Goal: Information Seeking & Learning: Learn about a topic

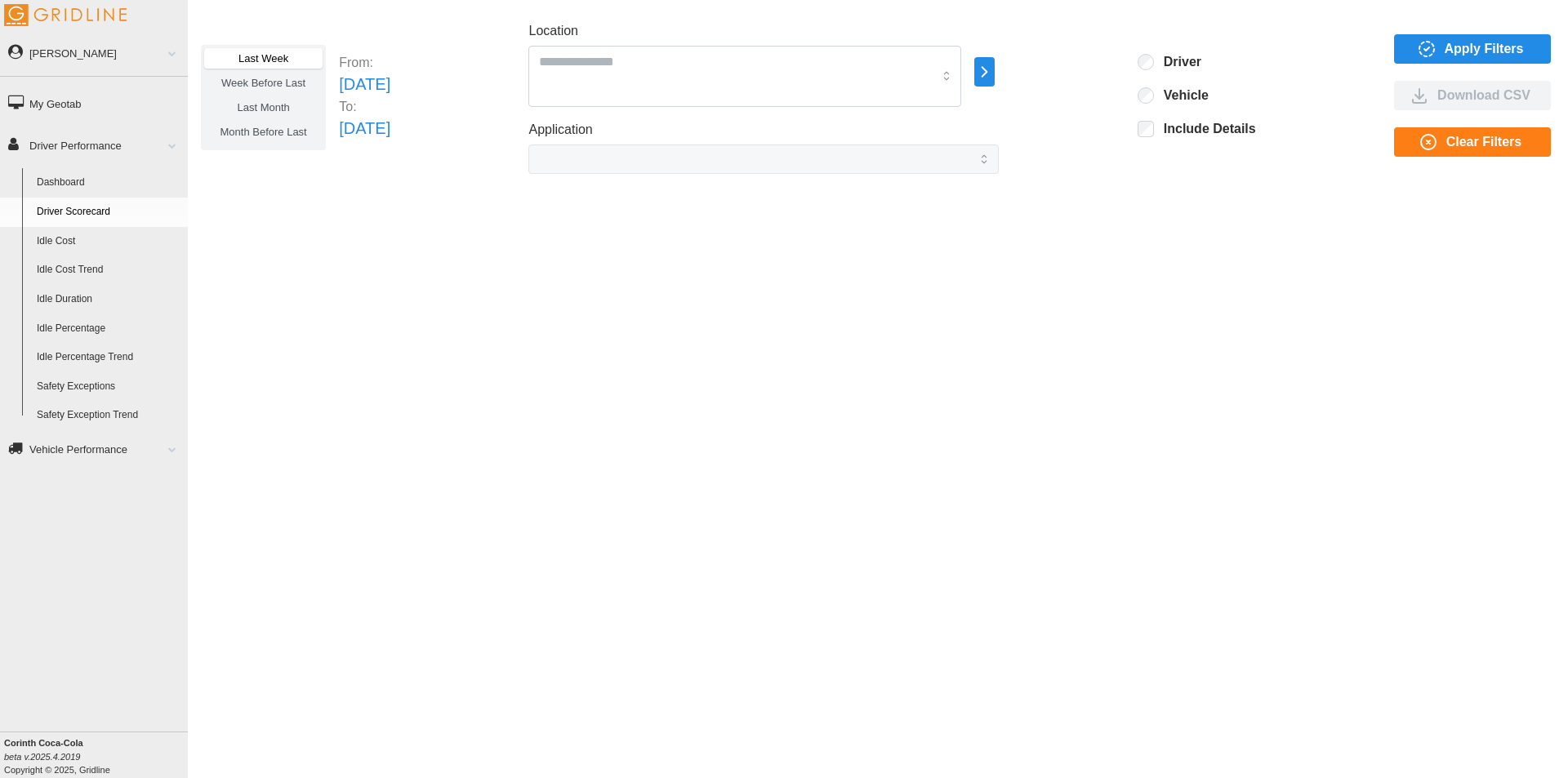
click at [1430, 44] on icon "button" at bounding box center [1426, 49] width 20 height 20
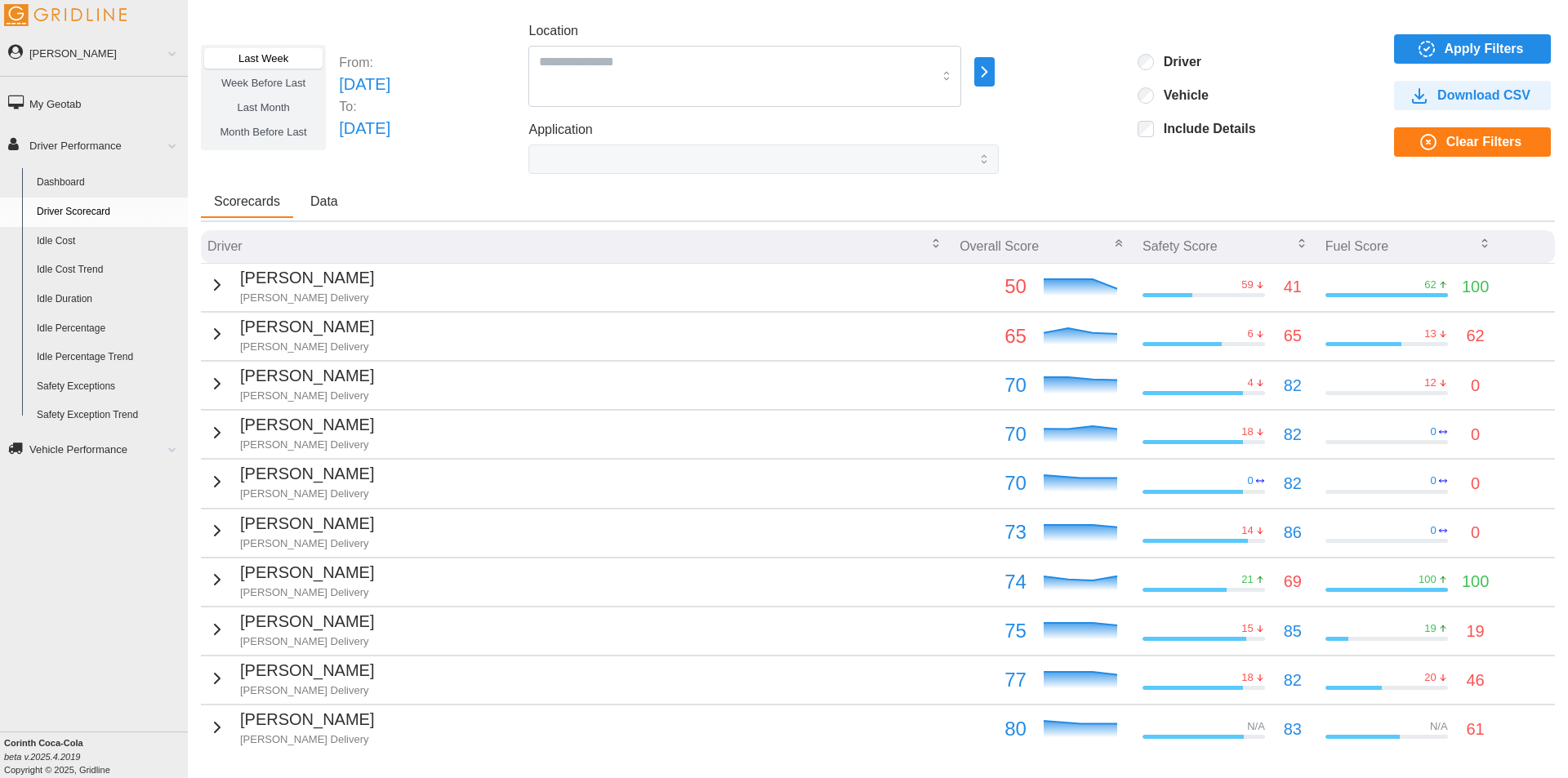
click at [325, 197] on span "Data" at bounding box center [324, 201] width 28 height 13
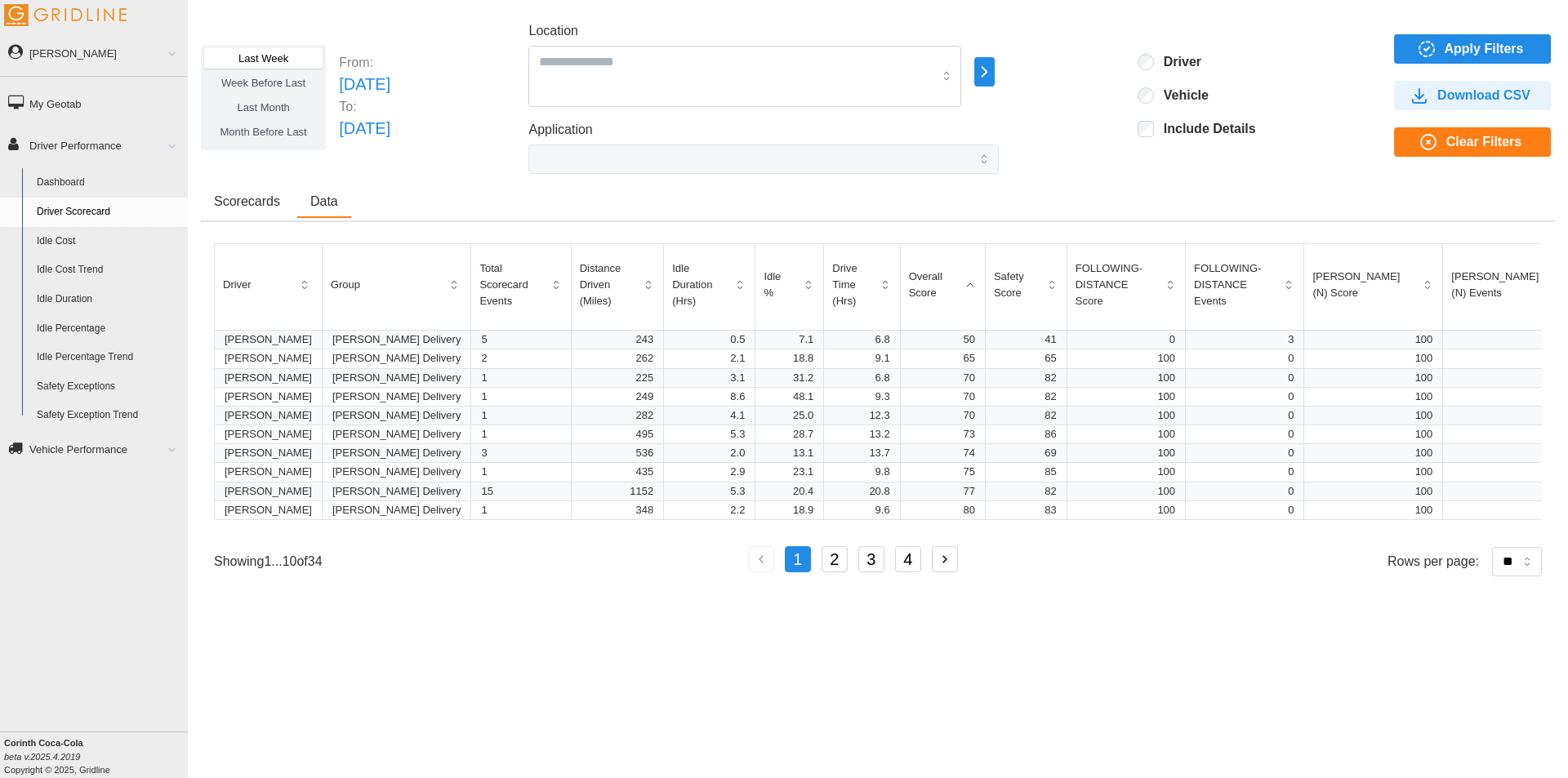
click at [265, 200] on span "Scorecards" at bounding box center [247, 201] width 66 height 13
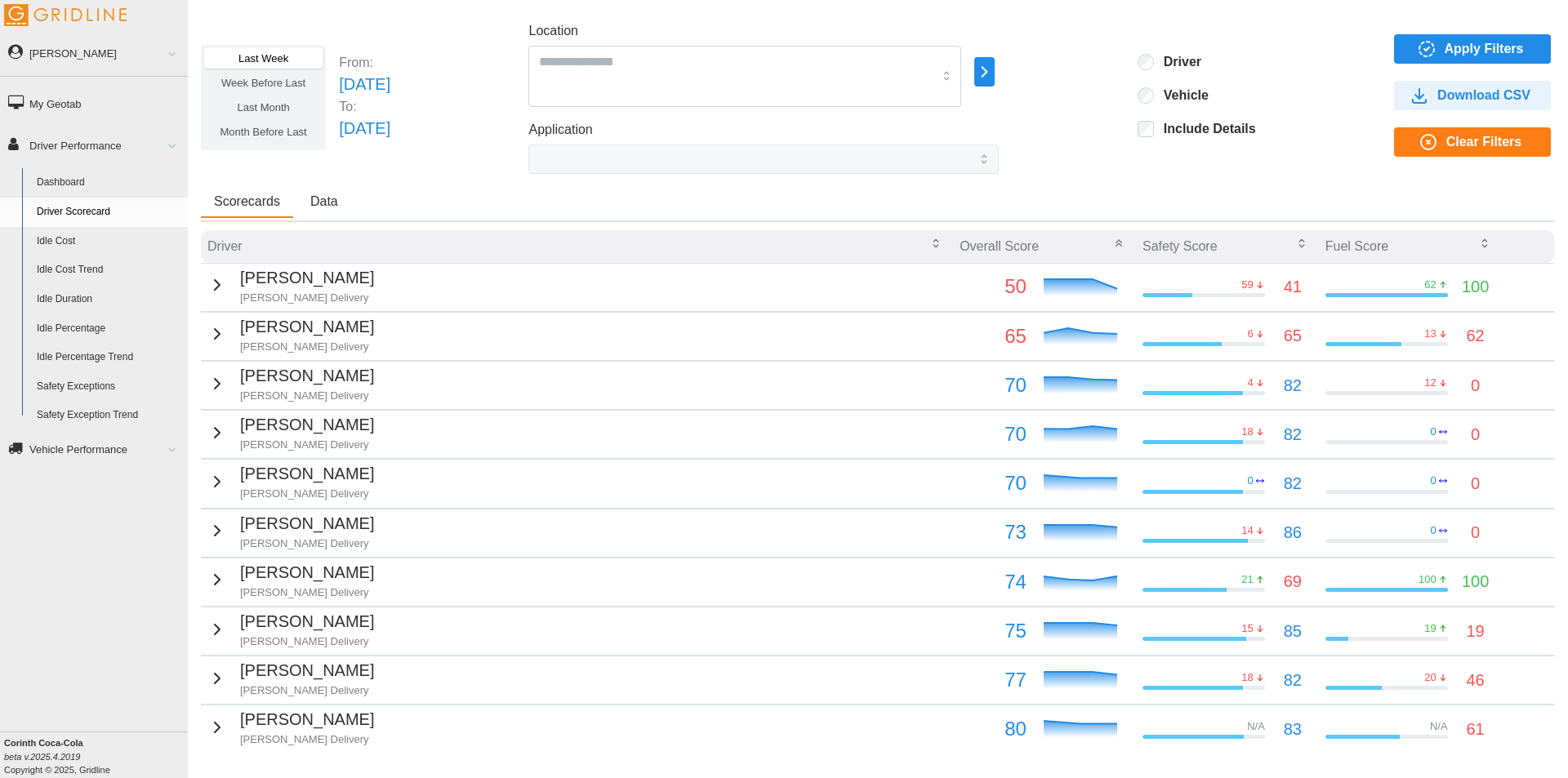
click at [1462, 42] on span "Apply Filters" at bounding box center [1483, 49] width 80 height 28
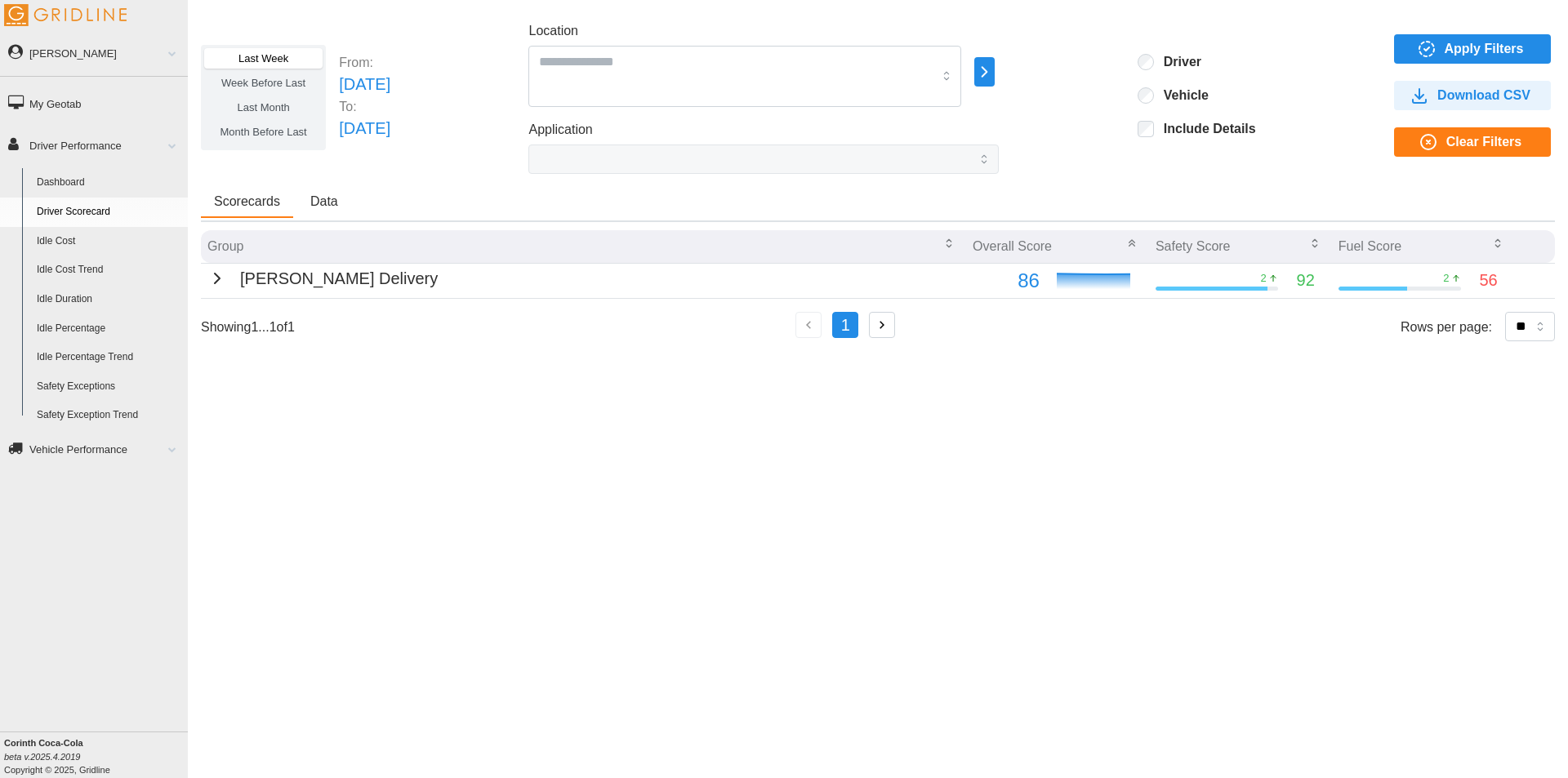
click at [89, 328] on link "Idle Percentage" at bounding box center [108, 329] width 158 height 30
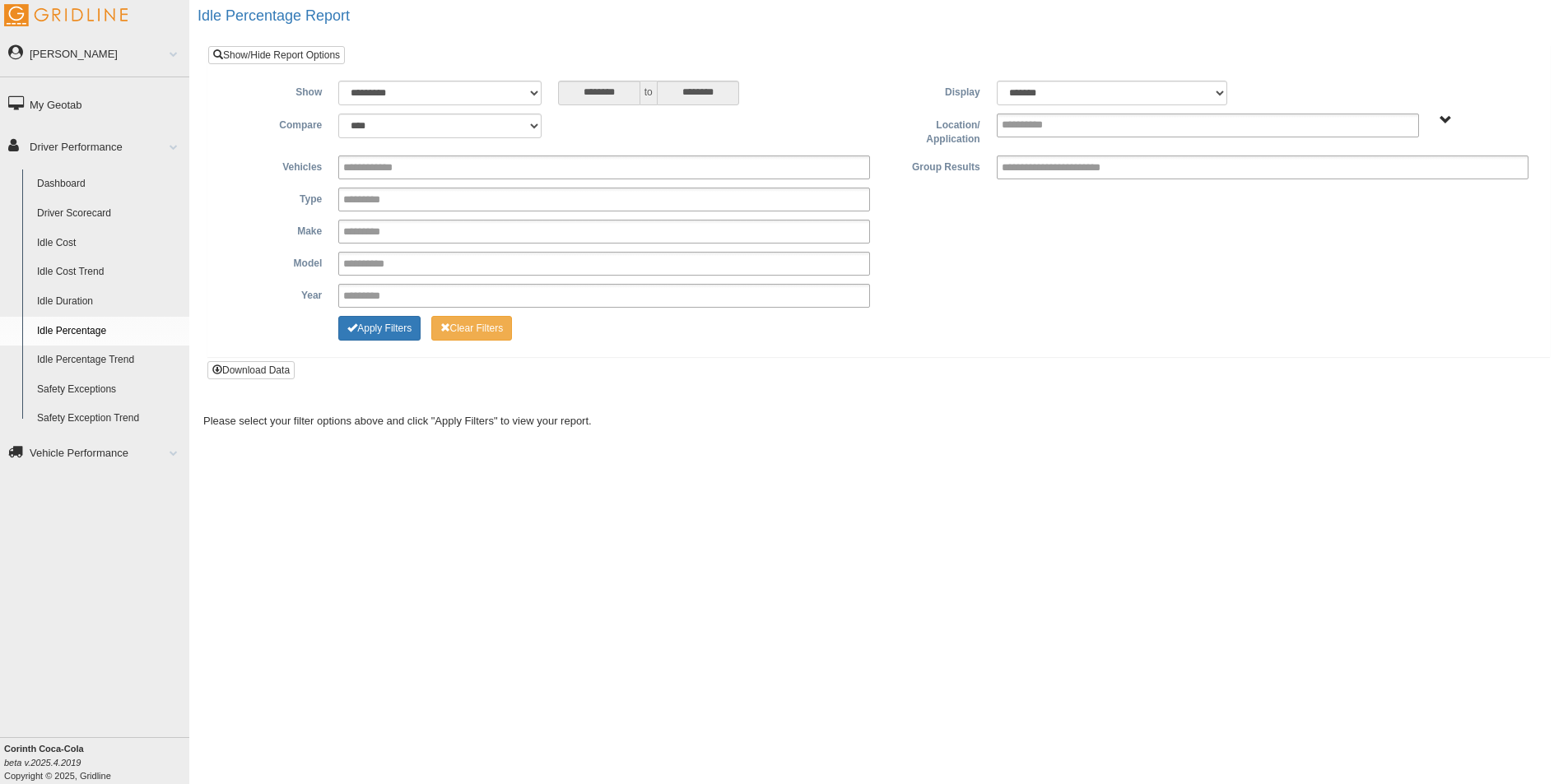
click at [47, 295] on link "Idle Duration" at bounding box center [109, 302] width 160 height 30
click at [78, 356] on link "Idle Percentage Trend" at bounding box center [109, 361] width 160 height 30
click at [74, 298] on link "Idle Duration" at bounding box center [109, 302] width 160 height 30
click at [386, 328] on button "Apply Filters" at bounding box center [379, 328] width 82 height 25
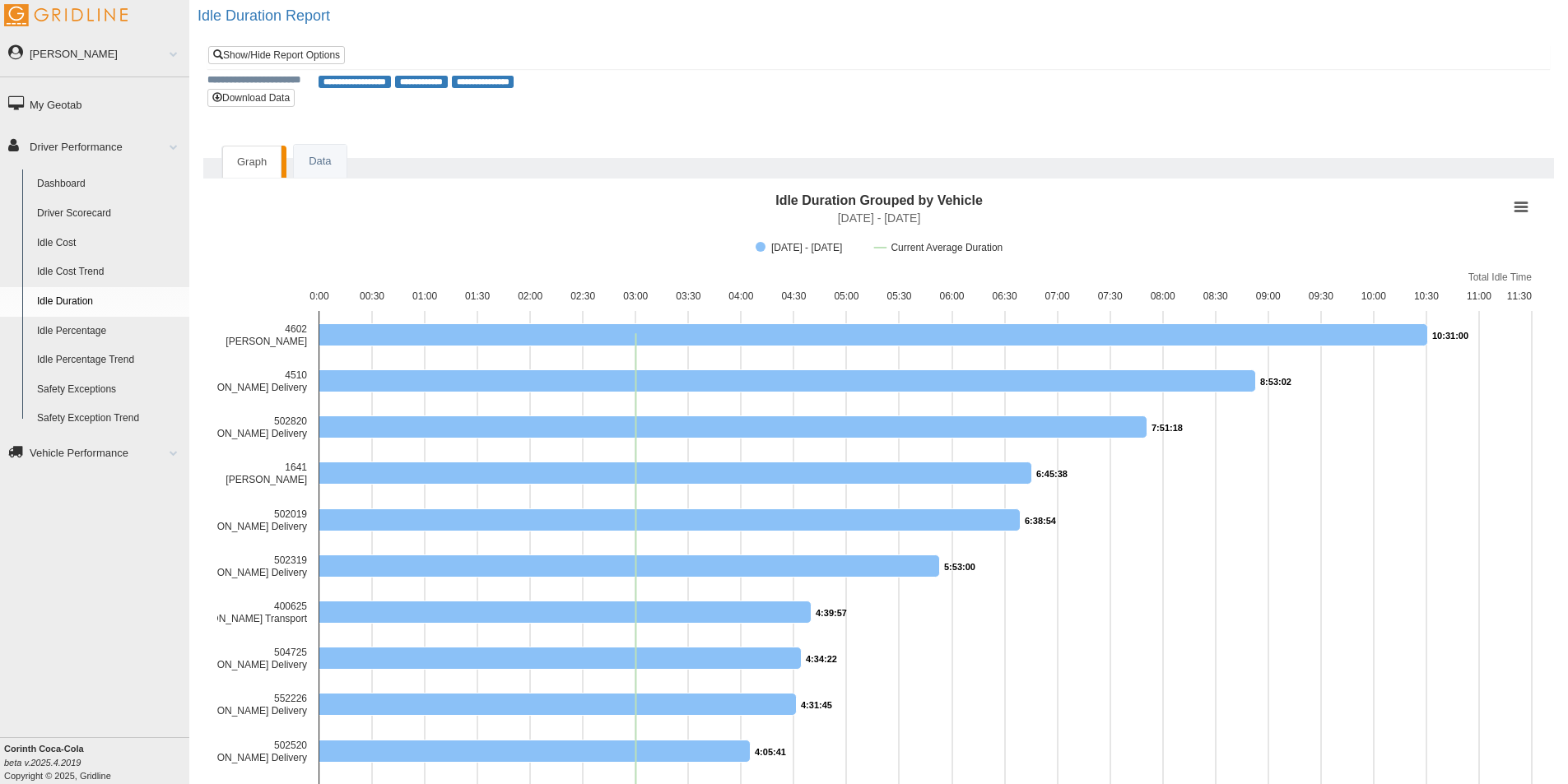
click at [97, 212] on link "Driver Scorecard" at bounding box center [109, 214] width 160 height 30
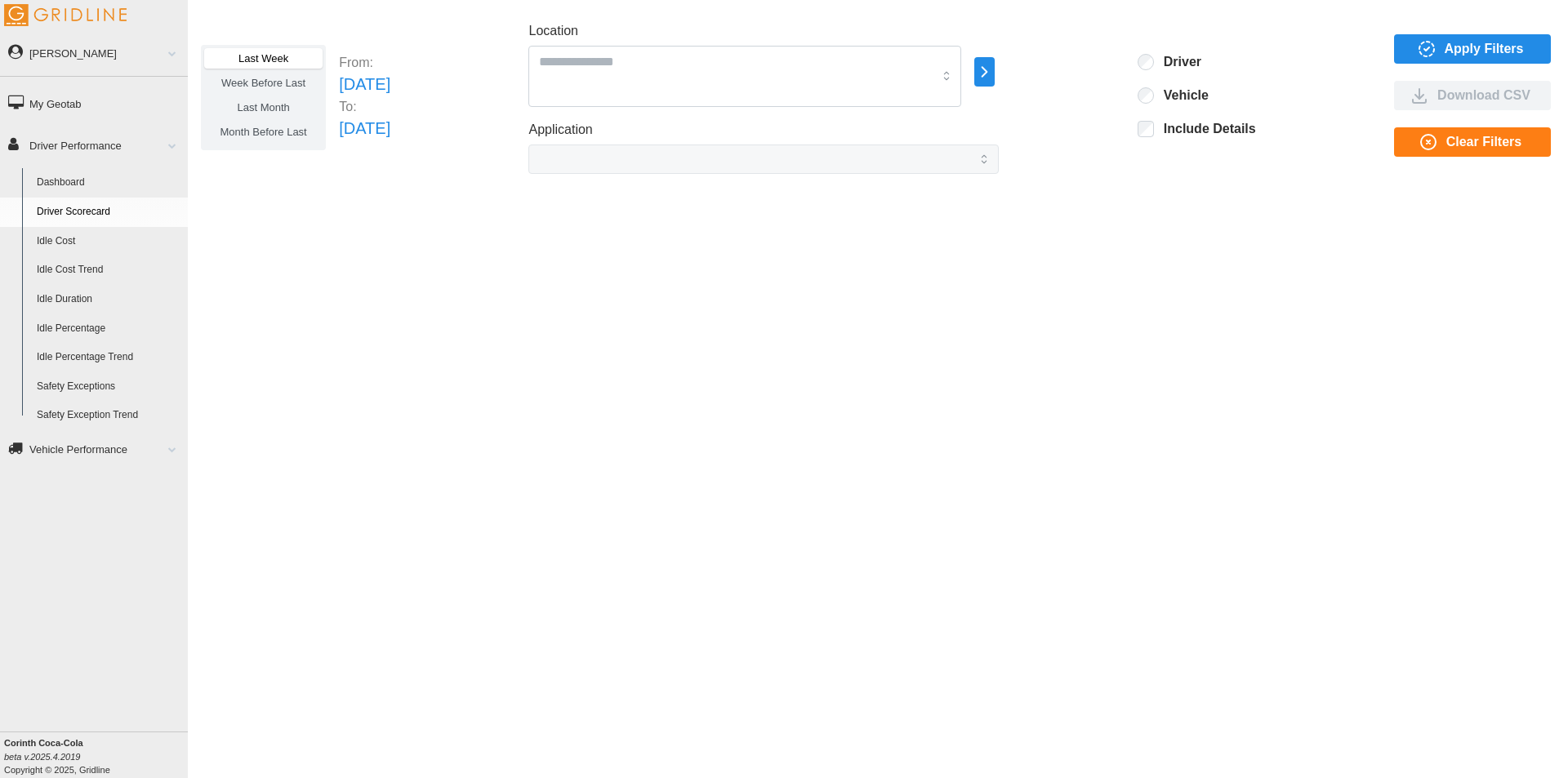
click at [1484, 46] on span "Apply Filters" at bounding box center [1483, 49] width 80 height 28
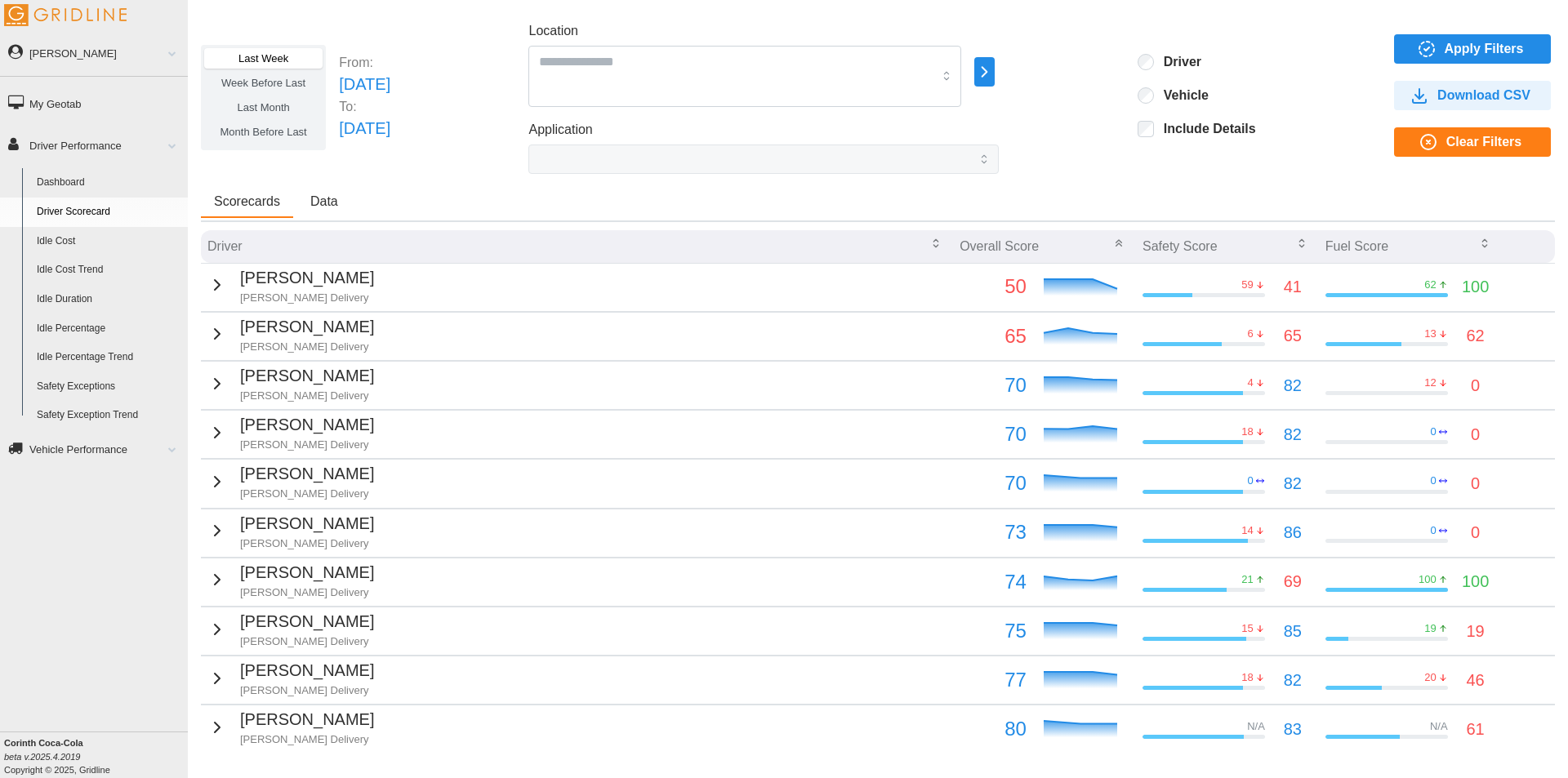
click at [1478, 243] on icon "button" at bounding box center [1483, 243] width 13 height 13
